Goal: Information Seeking & Learning: Learn about a topic

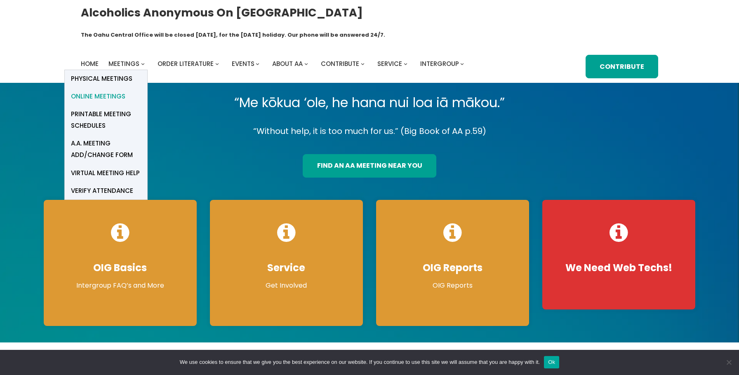
click at [113, 91] on span "Online Meetings" at bounding box center [98, 97] width 54 height 12
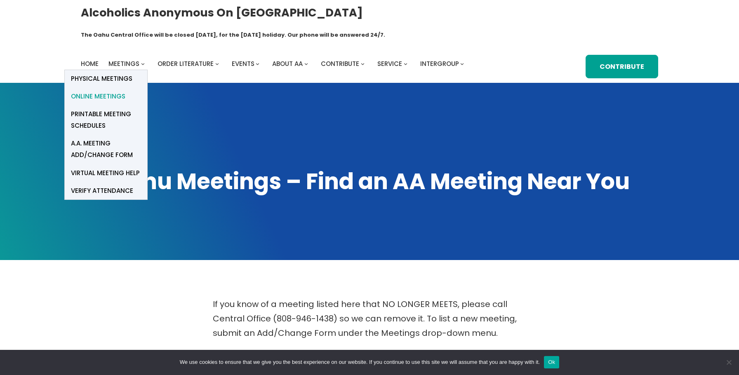
click at [115, 91] on span "Online Meetings" at bounding box center [98, 97] width 54 height 12
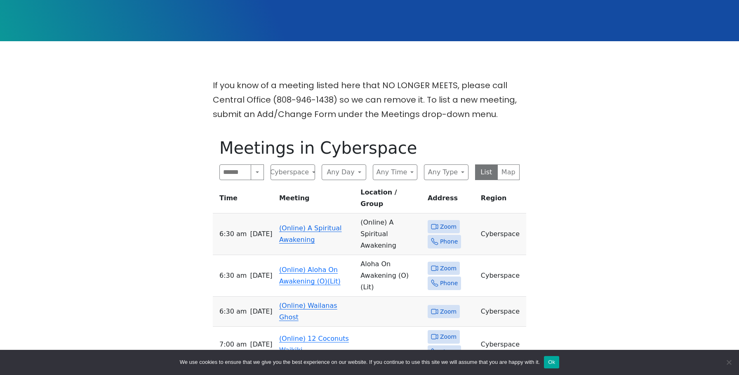
click at [293, 214] on td "(Online) A Spiritual Awakening" at bounding box center [316, 235] width 81 height 42
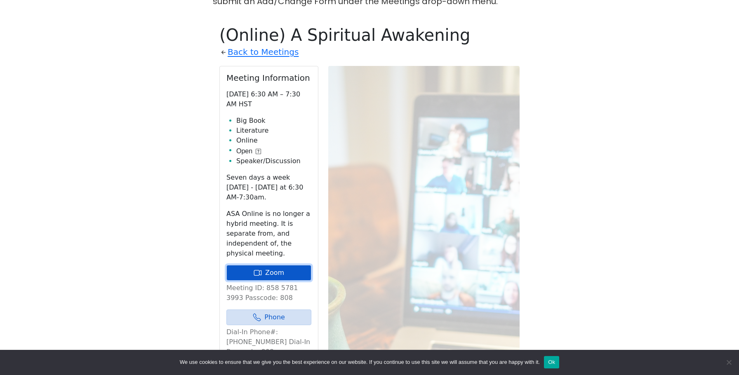
click at [294, 265] on link "Zoom" at bounding box center [268, 273] width 85 height 16
